Goal: Check status: Check status

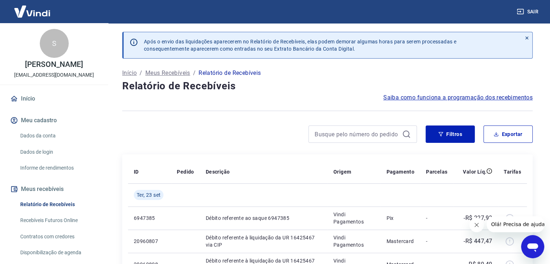
scroll to position [108, 0]
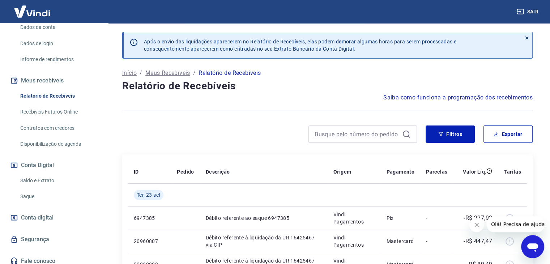
click at [42, 185] on link "Saldo e Extrato" at bounding box center [58, 180] width 82 height 15
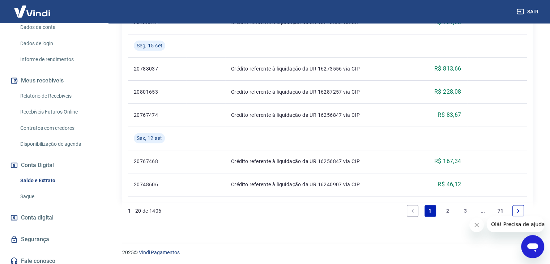
scroll to position [655, 0]
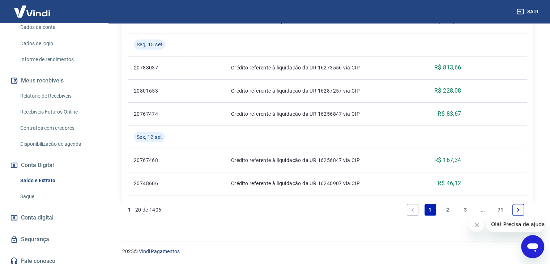
click at [500, 208] on link "71" at bounding box center [501, 210] width 12 height 12
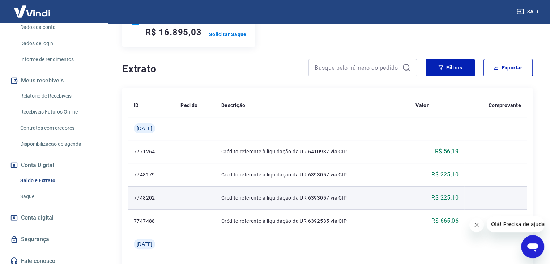
scroll to position [217, 0]
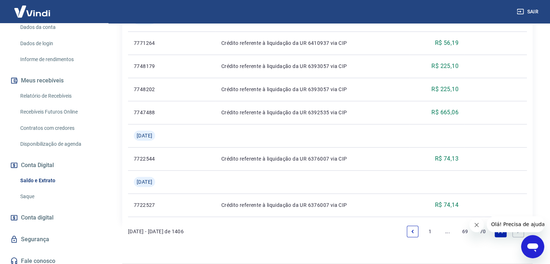
click at [414, 232] on icon "Previous page" at bounding box center [412, 231] width 5 height 5
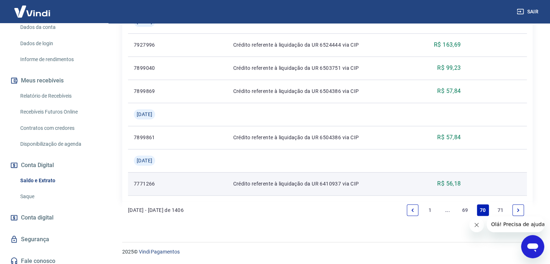
scroll to position [701, 0]
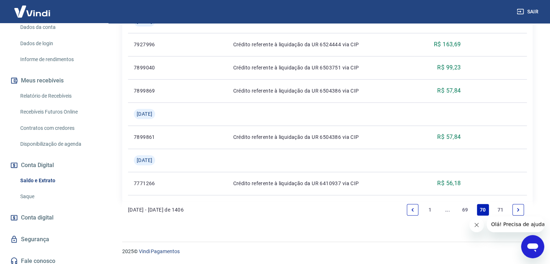
click at [516, 208] on icon "Next page" at bounding box center [518, 209] width 5 height 5
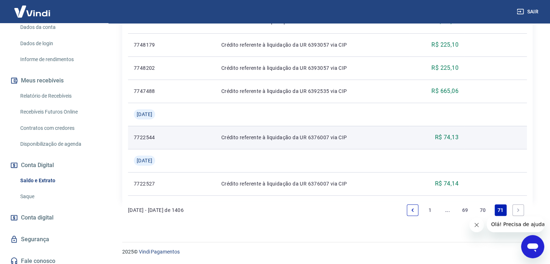
scroll to position [239, 0]
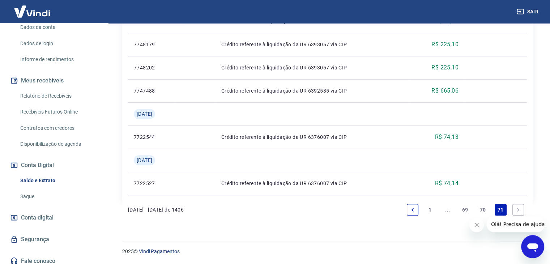
click at [517, 209] on icon "Next page" at bounding box center [518, 209] width 5 height 5
click at [465, 209] on link "69" at bounding box center [465, 210] width 12 height 12
